Goal: Information Seeking & Learning: Find specific page/section

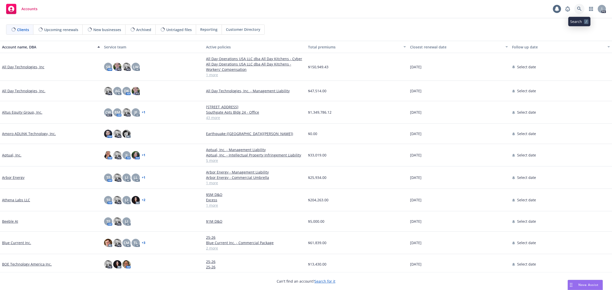
click at [579, 8] on icon at bounding box center [579, 9] width 5 height 5
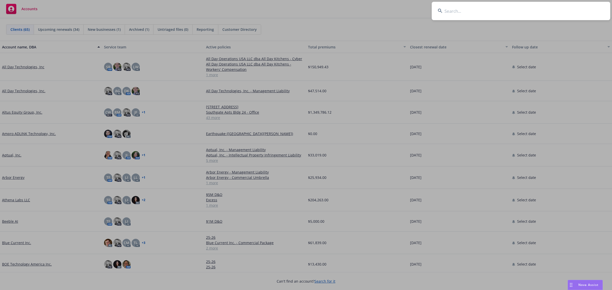
click at [523, 10] on input at bounding box center [521, 11] width 179 height 18
type input "Weaviate"
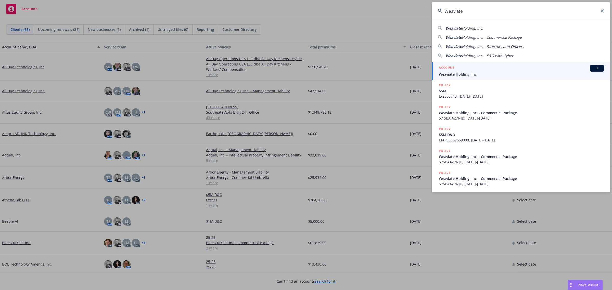
click at [453, 72] on span "Weaviate Holding, Inc." at bounding box center [521, 74] width 165 height 5
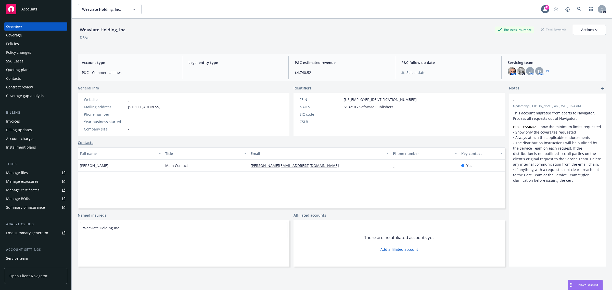
click at [16, 44] on div "Policies" at bounding box center [12, 44] width 13 height 8
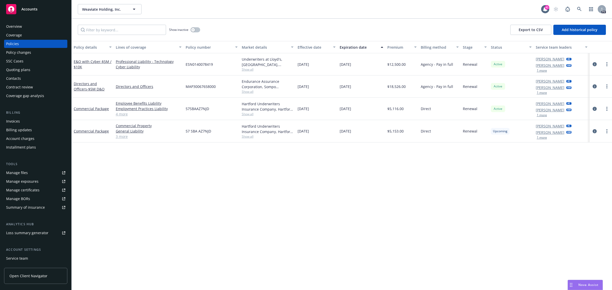
click at [247, 92] on span "Show all" at bounding box center [268, 92] width 52 height 4
click at [304, 204] on div "Policy details Lines of coverage Policy number Market details Effective date Ex…" at bounding box center [342, 166] width 541 height 250
click at [253, 114] on span "Show all" at bounding box center [268, 114] width 52 height 4
click at [305, 219] on div "Policy details Lines of coverage Policy number Market details Effective date Ex…" at bounding box center [342, 166] width 541 height 250
click at [250, 136] on span "Show all" at bounding box center [268, 136] width 52 height 4
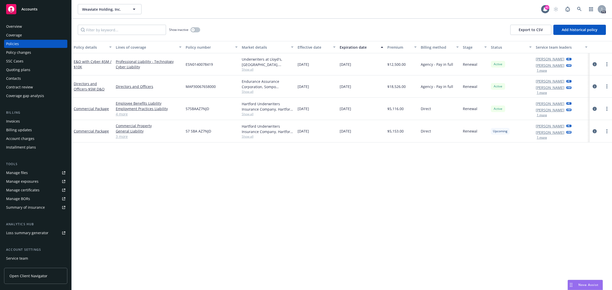
click at [370, 244] on div "Policy details Lines of coverage Policy number Market details Effective date Ex…" at bounding box center [342, 166] width 541 height 250
click at [472, 176] on div "Policy details Lines of coverage Policy number Market details Effective date Ex…" at bounding box center [342, 166] width 541 height 250
click at [541, 93] on button "1 more" at bounding box center [542, 92] width 10 height 3
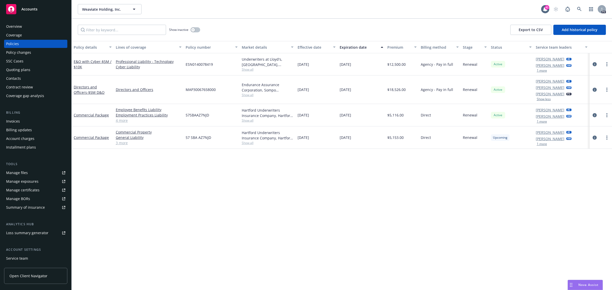
click at [544, 122] on button "1 more" at bounding box center [542, 121] width 10 height 3
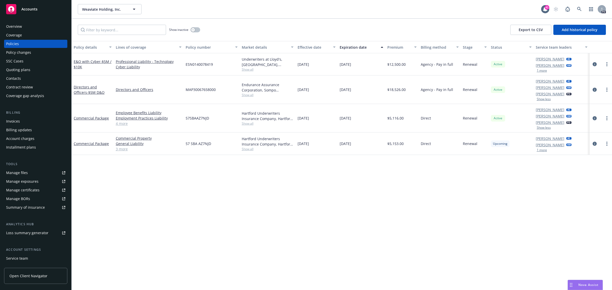
click at [543, 151] on button "1 more" at bounding box center [542, 150] width 10 height 3
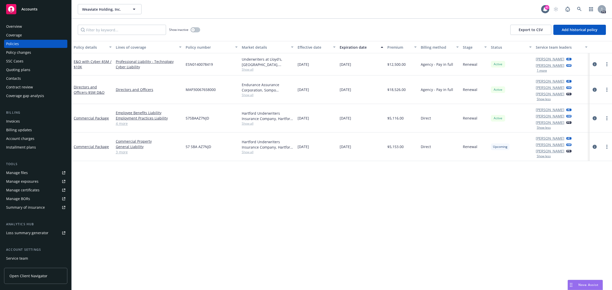
click at [546, 71] on button "1 more" at bounding box center [542, 70] width 10 height 3
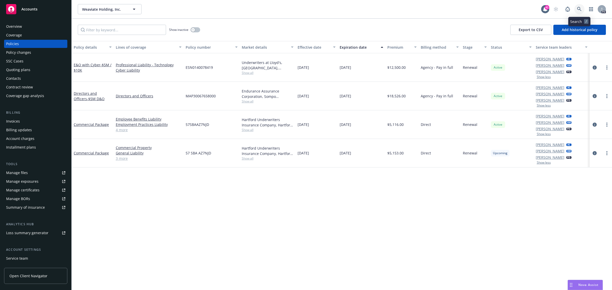
click at [580, 9] on icon at bounding box center [579, 9] width 4 height 4
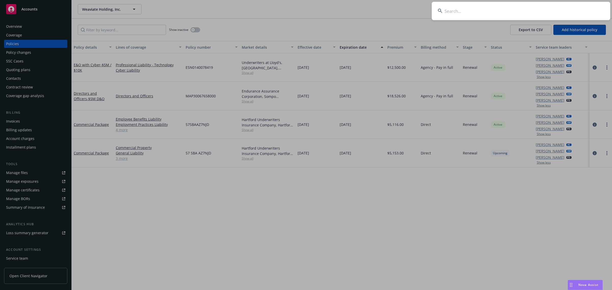
click at [466, 6] on input at bounding box center [521, 11] width 179 height 18
drag, startPoint x: 466, startPoint y: 6, endPoint x: 461, endPoint y: 13, distance: 9.1
click at [465, 9] on input at bounding box center [521, 11] width 179 height 18
click at [461, 13] on input at bounding box center [521, 11] width 179 height 18
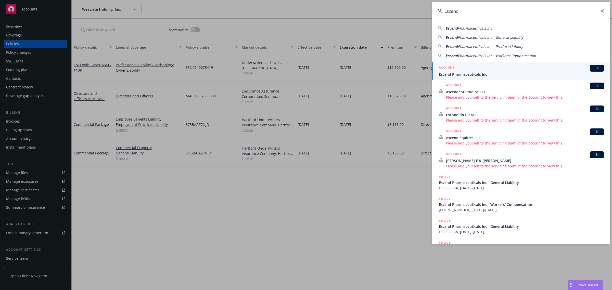
type input "Escend"
click at [463, 75] on span "Escend Pharmaceuticals Inc" at bounding box center [521, 74] width 165 height 5
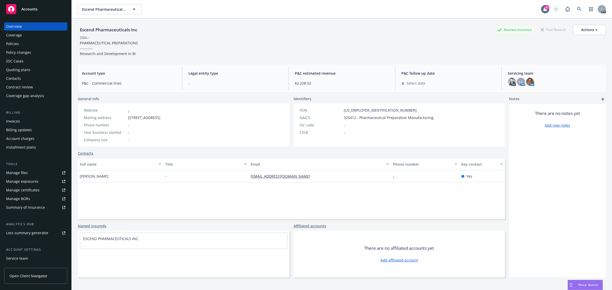
click at [21, 41] on div "Policies" at bounding box center [35, 44] width 59 height 8
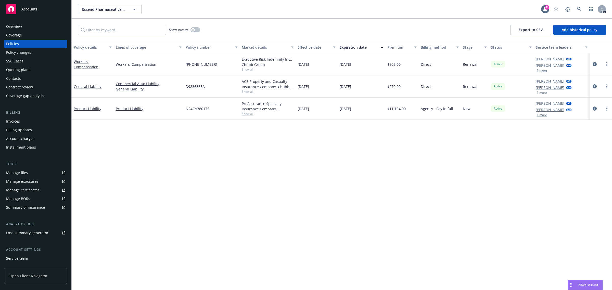
click at [127, 148] on div "Policy details Lines of coverage Policy number Market details Effective date Ex…" at bounding box center [342, 166] width 541 height 250
click at [140, 158] on div "Policy details Lines of coverage Policy number Market details Effective date Ex…" at bounding box center [342, 166] width 541 height 250
click at [152, 150] on div "Policy details Lines of coverage Policy number Market details Effective date Ex…" at bounding box center [342, 166] width 541 height 250
click at [395, 186] on div "Policy details Lines of coverage Policy number Market details Effective date Ex…" at bounding box center [342, 166] width 541 height 250
click at [380, 158] on div "Policy details Lines of coverage Policy number Market details Effective date Ex…" at bounding box center [342, 166] width 541 height 250
